Goal: Information Seeking & Learning: Learn about a topic

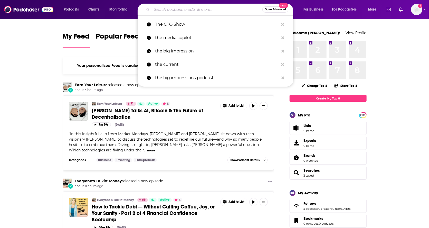
click at [162, 9] on input "Search podcasts, credits, & more..." at bounding box center [207, 9] width 111 height 8
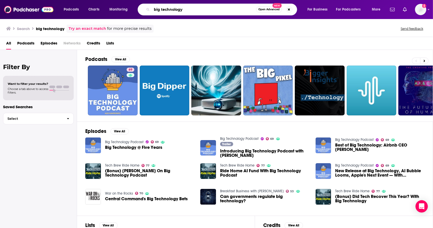
click at [177, 9] on input "big technology" at bounding box center [204, 9] width 104 height 8
type input "bold names"
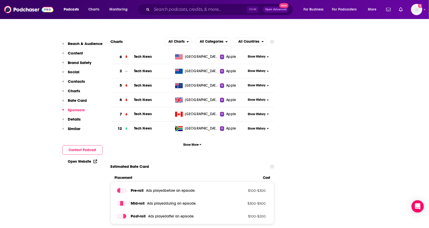
scroll to position [847, 0]
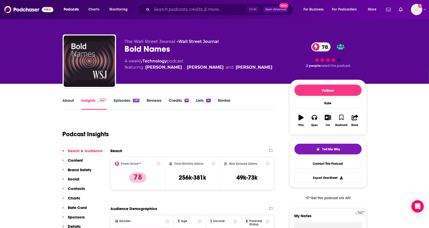
click at [122, 101] on link "Episodes 293" at bounding box center [126, 104] width 25 height 12
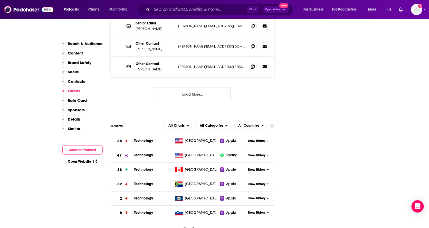
scroll to position [719, 0]
